Goal: Information Seeking & Learning: Check status

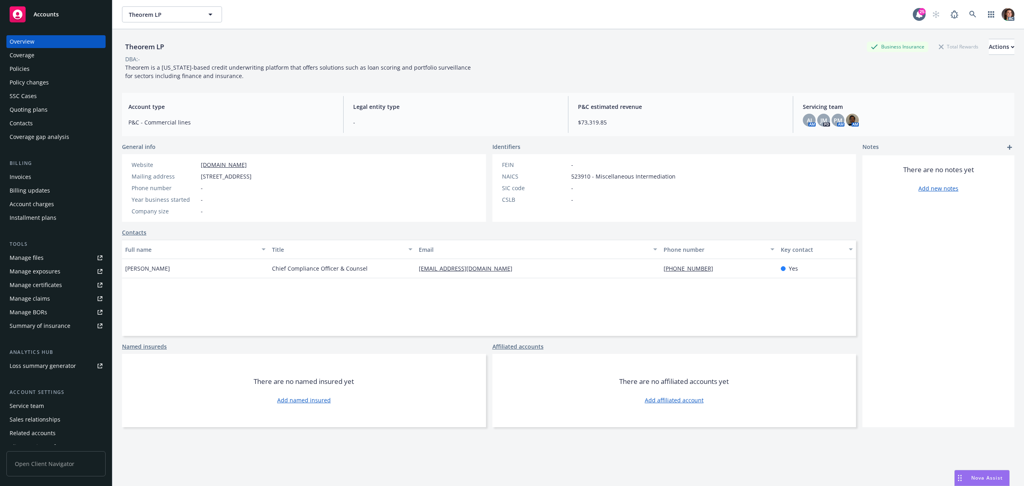
click at [15, 179] on div "Invoices" at bounding box center [21, 176] width 22 height 13
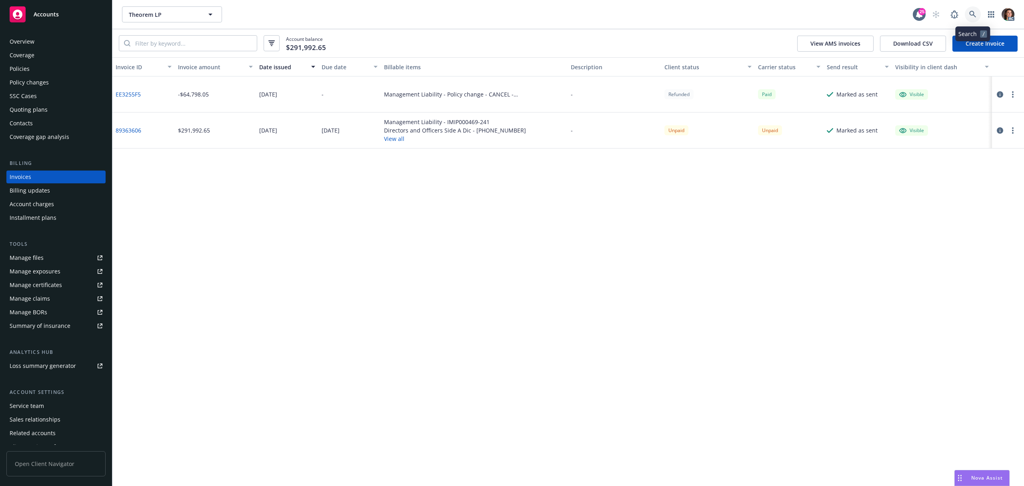
click at [974, 14] on icon at bounding box center [972, 14] width 7 height 7
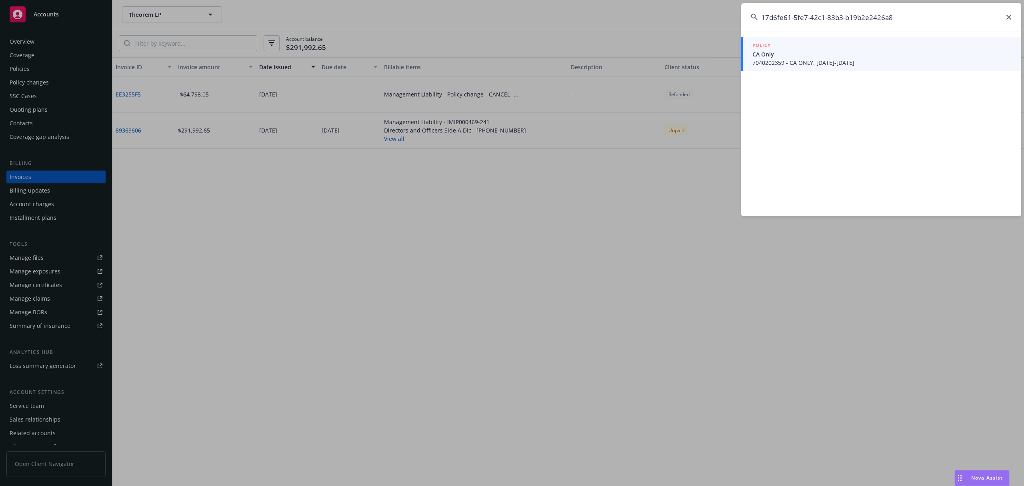
type input "17d6fe61-5fe7-42c1-83b3-b19b2e2426a8"
click at [815, 53] on span "CA Only" at bounding box center [882, 54] width 259 height 8
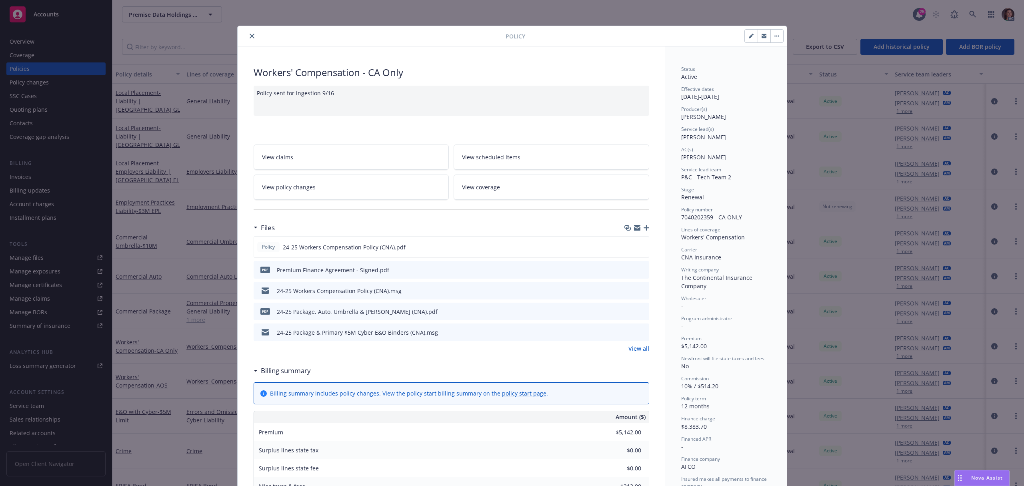
click at [639, 308] on button at bounding box center [642, 311] width 7 height 8
click at [638, 310] on icon "preview file" at bounding box center [641, 311] width 7 height 6
click at [250, 35] on icon "close" at bounding box center [252, 36] width 5 height 5
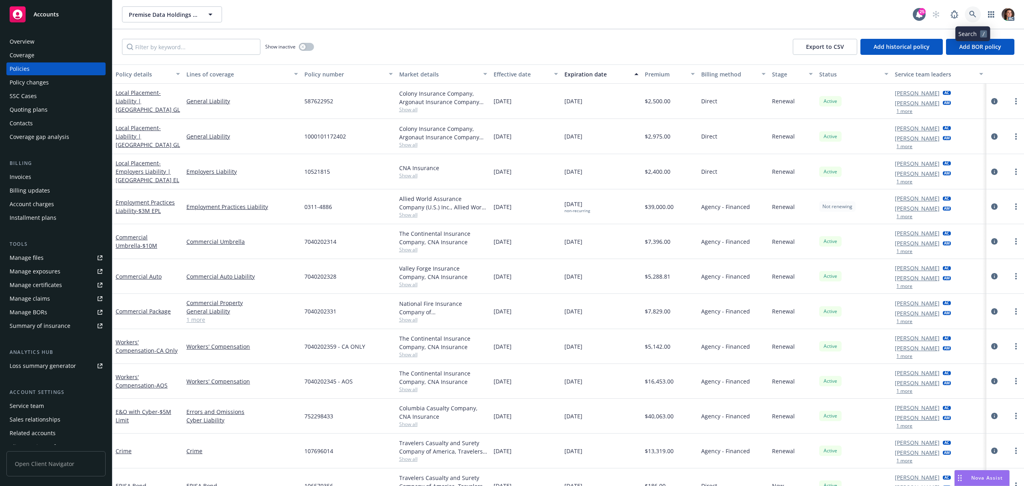
click at [972, 11] on icon at bounding box center [972, 14] width 7 height 7
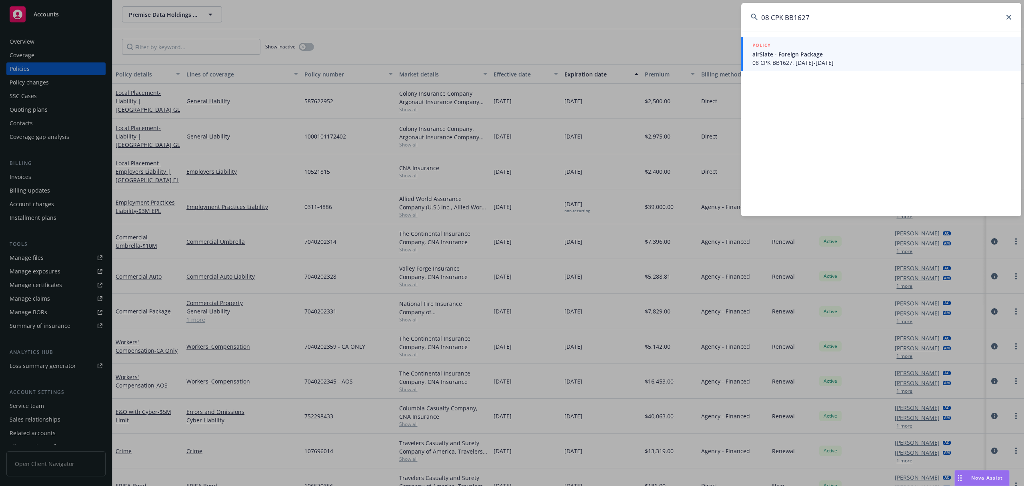
type input "08 CPK BB1627"
click at [796, 54] on span "airSlate - Foreign Package" at bounding box center [882, 54] width 259 height 8
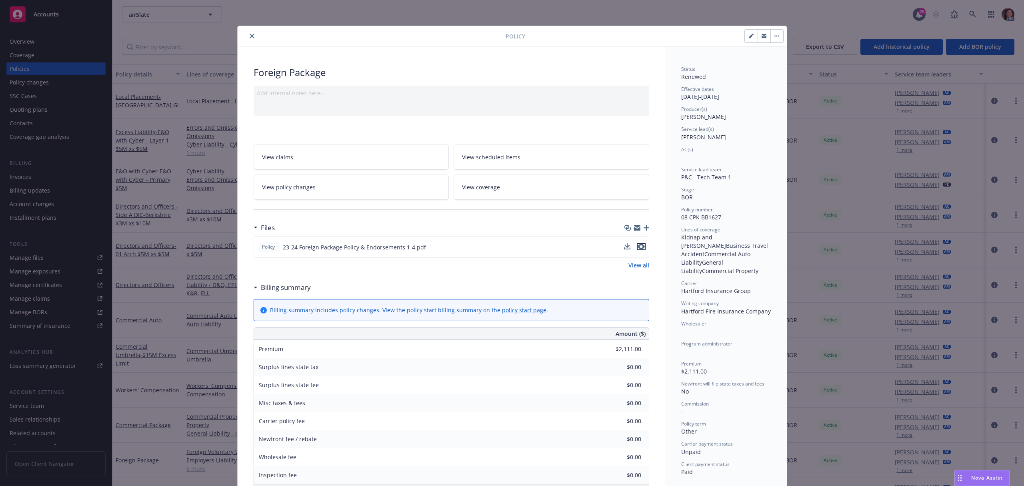
click at [638, 247] on icon "preview file" at bounding box center [641, 247] width 7 height 6
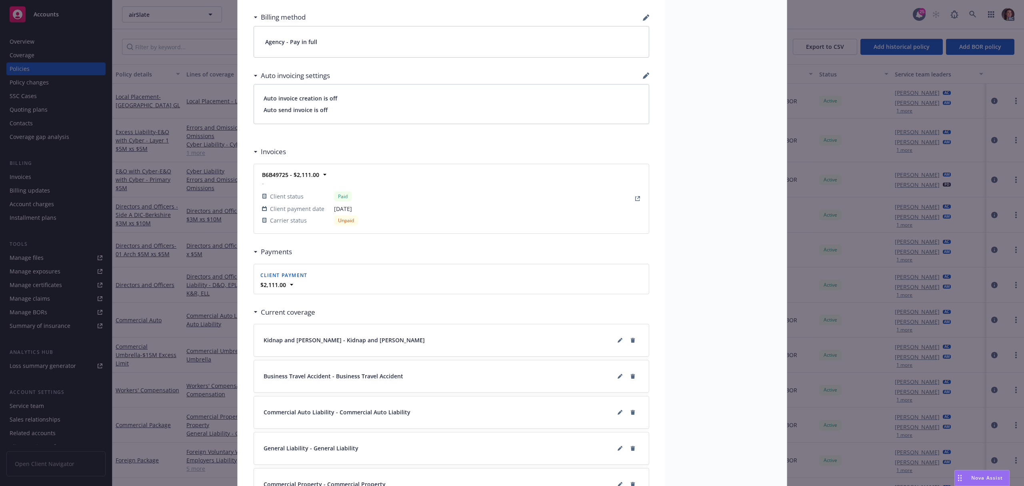
scroll to position [657, 0]
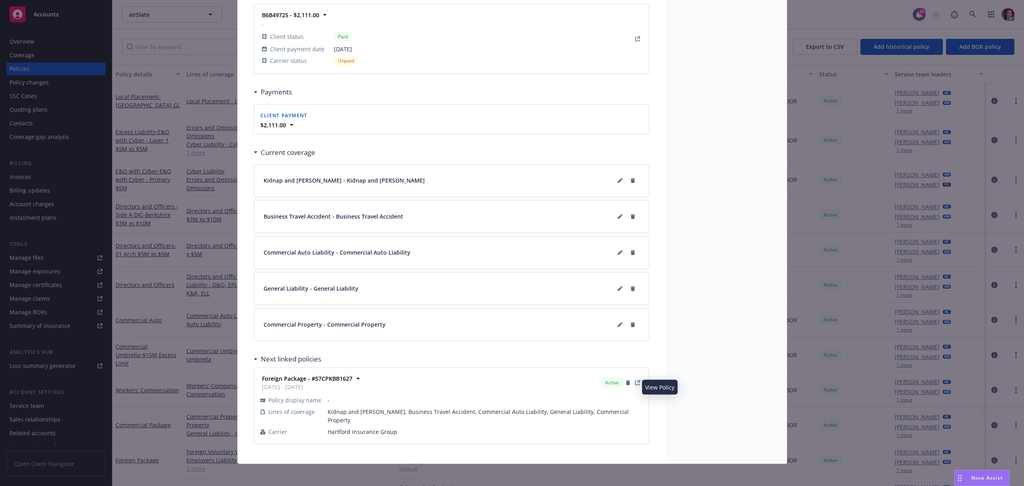
click at [635, 385] on icon "View Policy" at bounding box center [637, 382] width 5 height 5
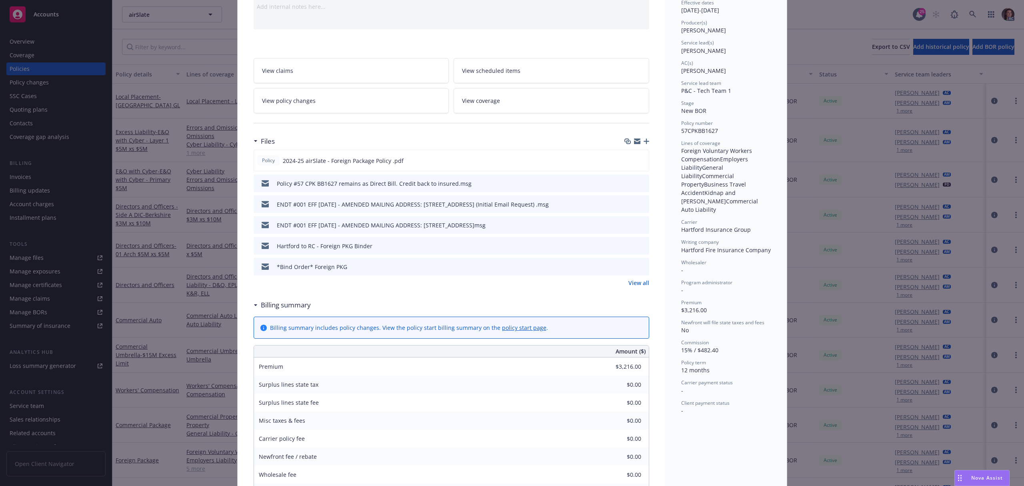
scroll to position [106, 0]
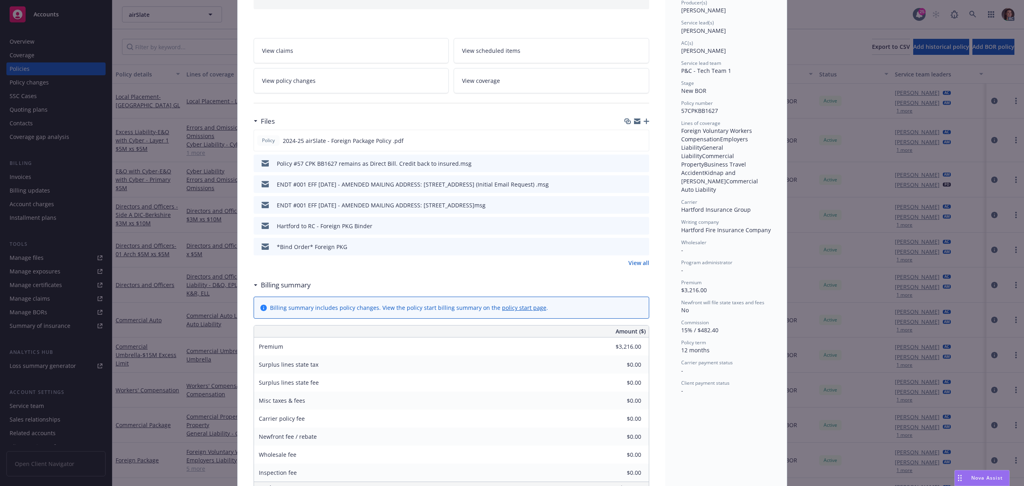
drag, startPoint x: 374, startPoint y: 73, endPoint x: 383, endPoint y: 108, distance: 36.4
click at [373, 73] on link "View policy changes" at bounding box center [352, 80] width 196 height 25
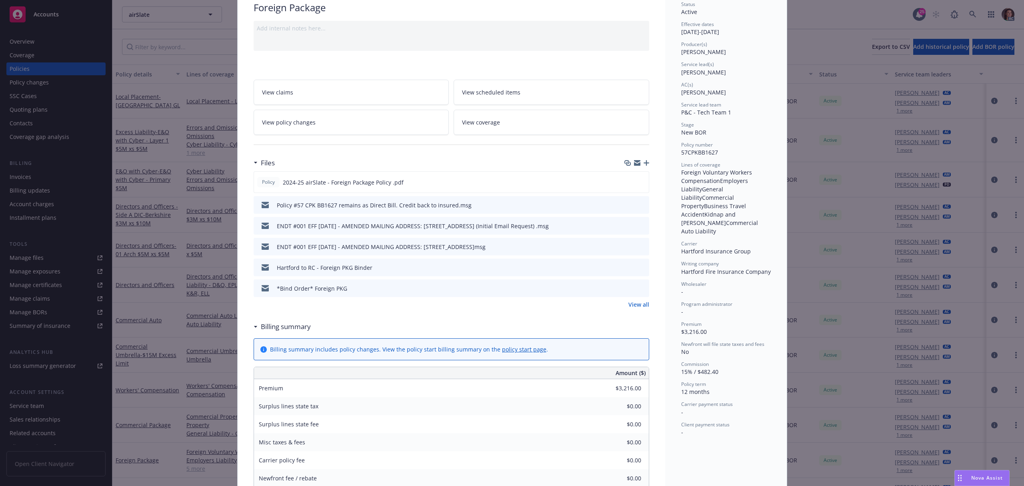
scroll to position [77, 0]
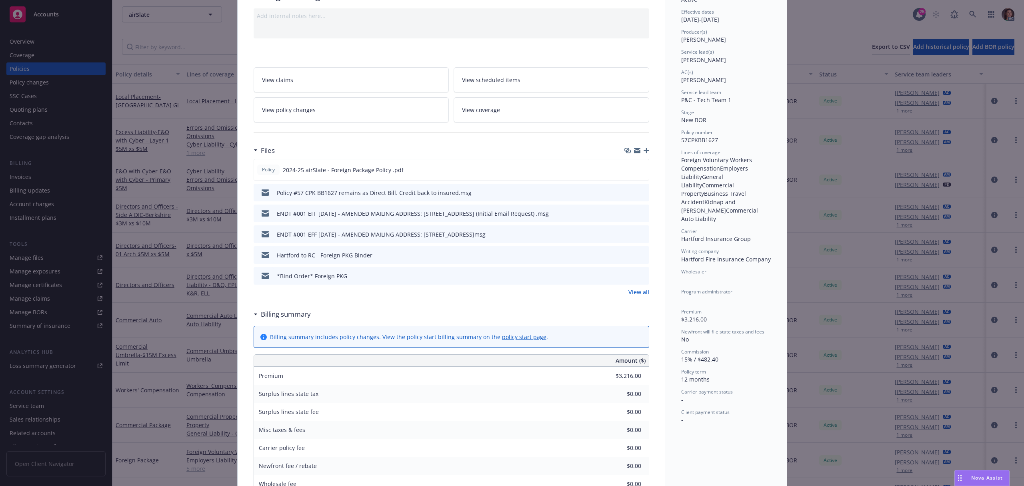
click at [635, 293] on link "View all" at bounding box center [639, 292] width 21 height 8
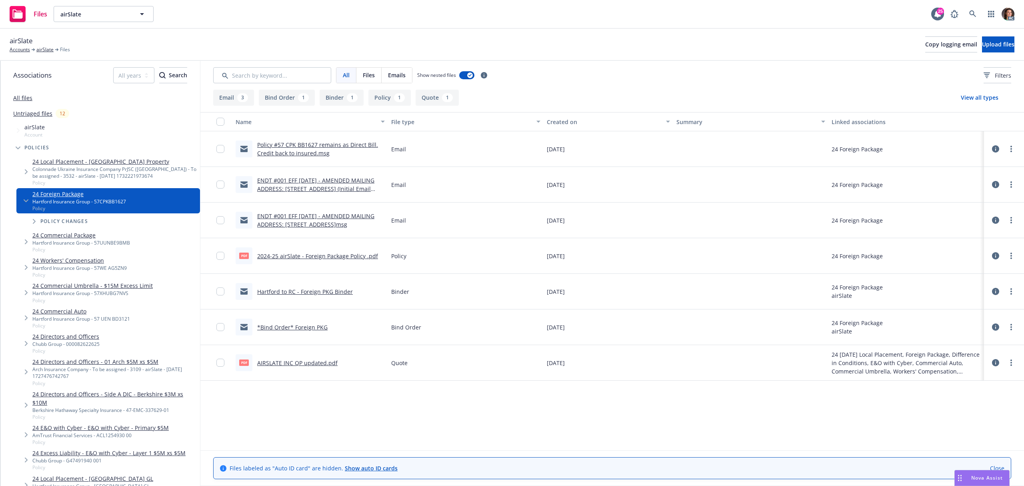
click at [306, 144] on link "Policy #57 CPK BB1627 remains as Direct Bill. Credit back to insured.msg" at bounding box center [317, 149] width 121 height 16
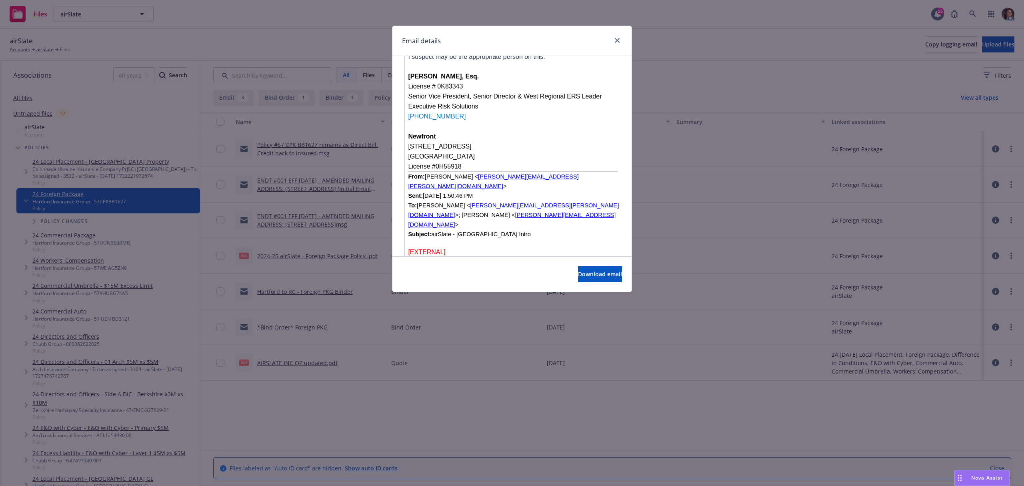
scroll to position [3681, 0]
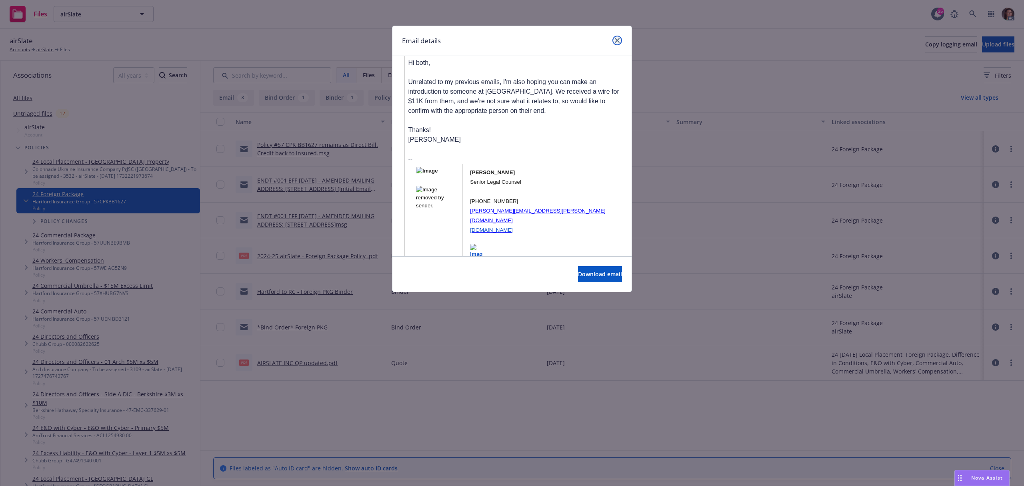
click at [619, 39] on icon "close" at bounding box center [617, 40] width 5 height 5
